Goal: Information Seeking & Learning: Learn about a topic

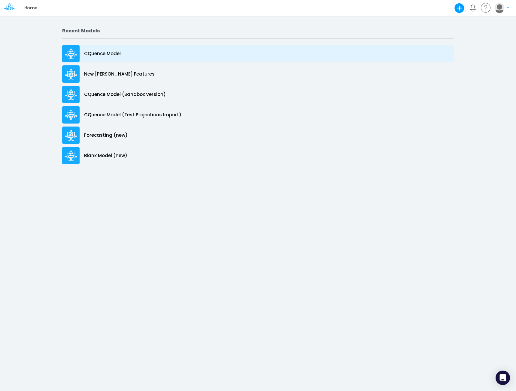
click at [110, 52] on p "CQuence Model" at bounding box center [102, 53] width 37 height 7
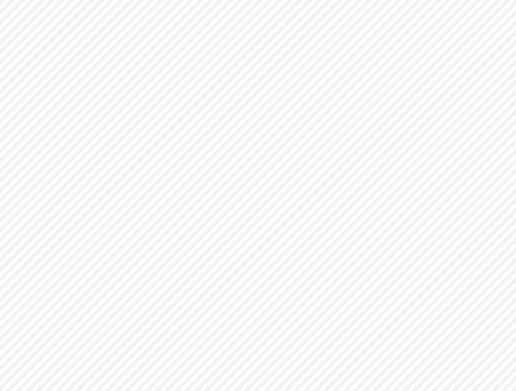
type input "Consolidated All by Month"
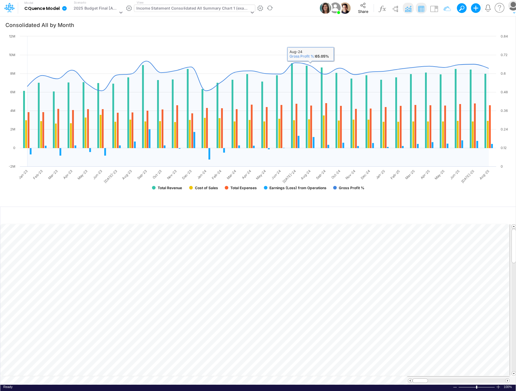
click at [207, 8] on div "Income Statement Consolidated All Summary Chart 1 (example)" at bounding box center [192, 8] width 113 height 7
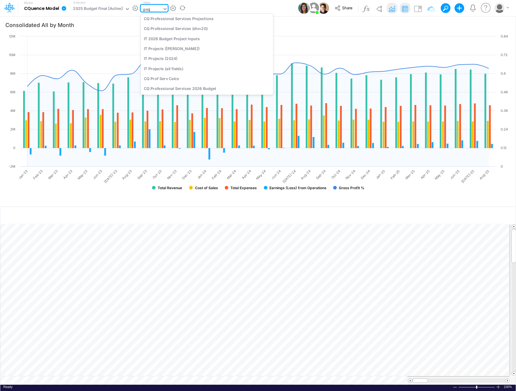
scroll to position [80, 0]
type input "projec"
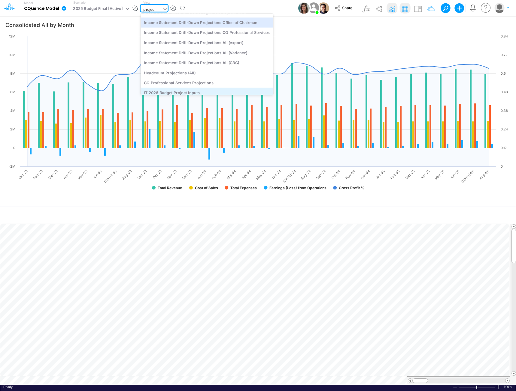
scroll to position [0, 0]
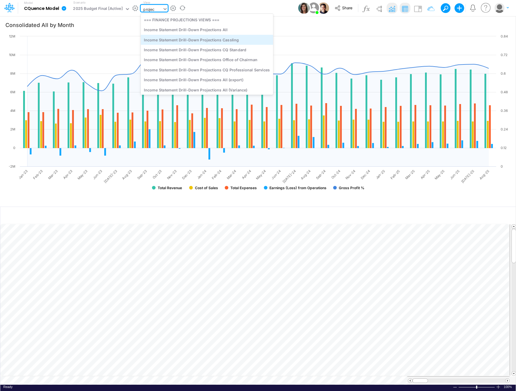
click at [205, 43] on div "Income Statement Drill-Down Projections Cassling" at bounding box center [206, 40] width 132 height 10
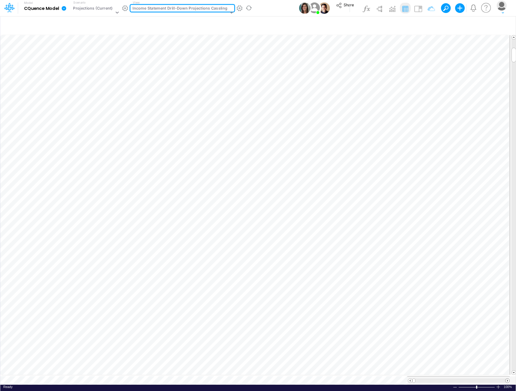
click at [506, 379] on span at bounding box center [507, 381] width 4 height 4
click at [507, 379] on span at bounding box center [507, 381] width 4 height 4
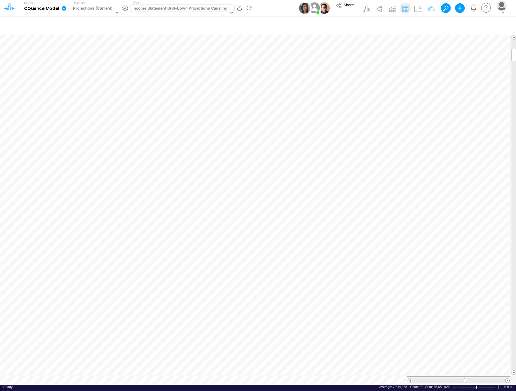
click at [507, 379] on span at bounding box center [507, 381] width 4 height 4
click at [408, 379] on span at bounding box center [410, 381] width 4 height 4
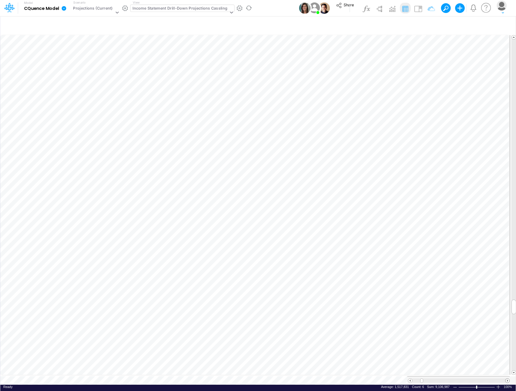
click at [507, 379] on span at bounding box center [507, 381] width 4 height 4
click at [509, 379] on span at bounding box center [507, 381] width 4 height 4
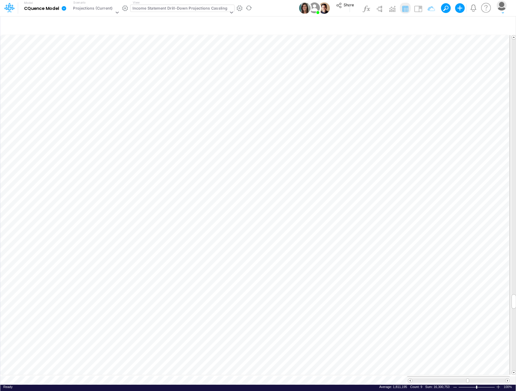
click at [507, 379] on span at bounding box center [507, 381] width 4 height 4
click at [506, 379] on span at bounding box center [507, 381] width 4 height 4
click at [511, 378] on div at bounding box center [512, 381] width 7 height 8
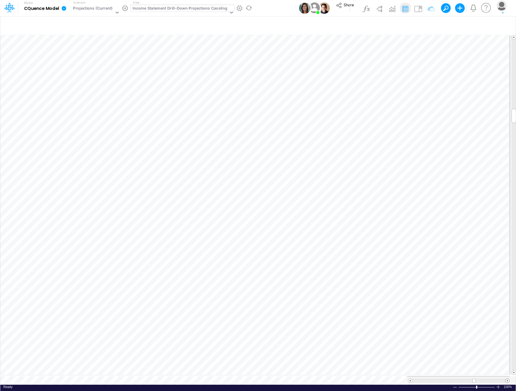
click at [507, 379] on span at bounding box center [507, 381] width 4 height 4
click at [408, 379] on span at bounding box center [410, 381] width 4 height 4
